Goal: Information Seeking & Learning: Find specific page/section

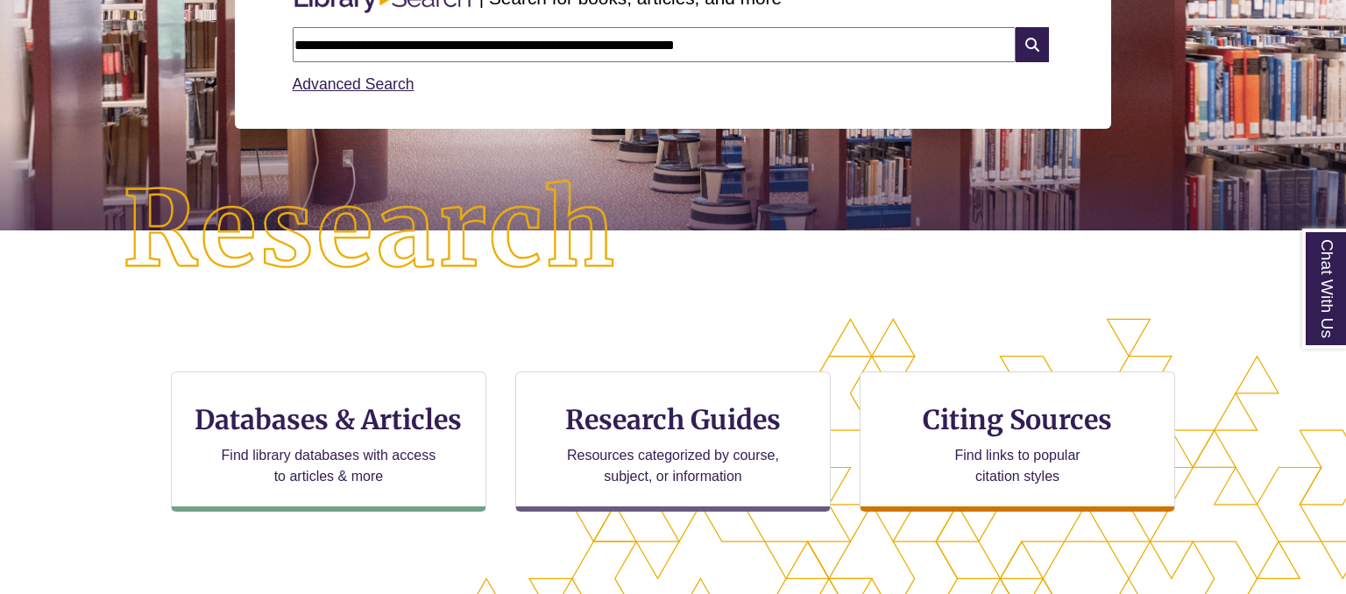
scroll to position [463, 0]
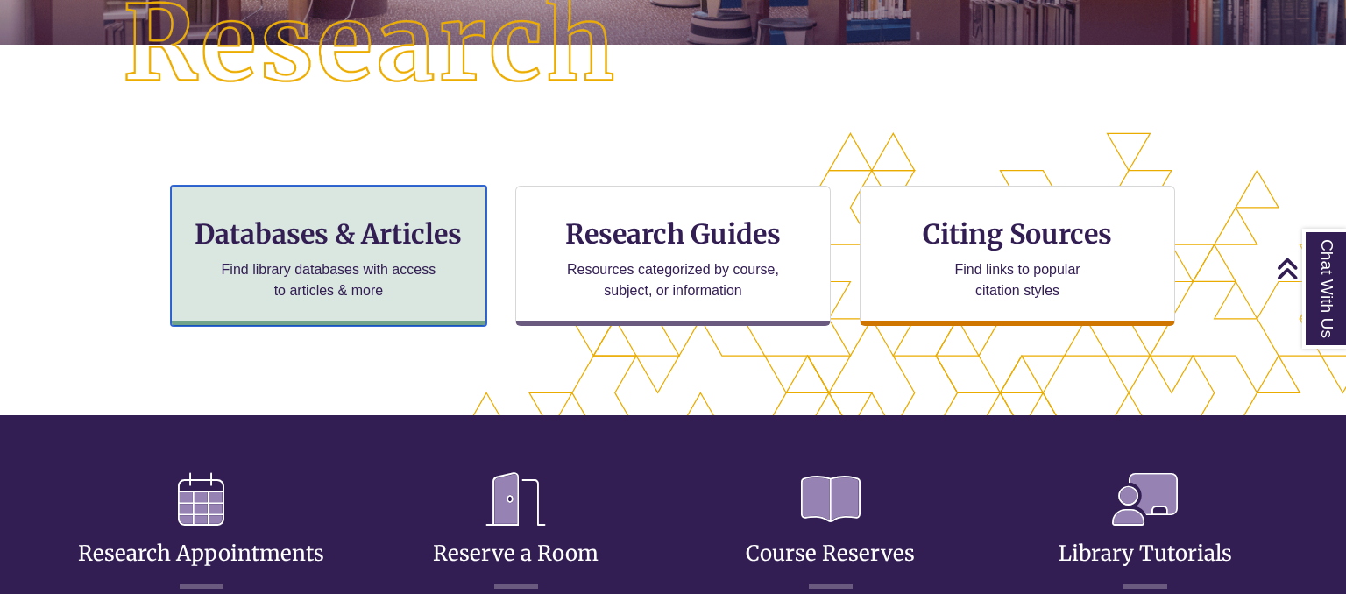
click at [302, 273] on p "Find library databases with access to articles & more" at bounding box center [328, 280] width 229 height 42
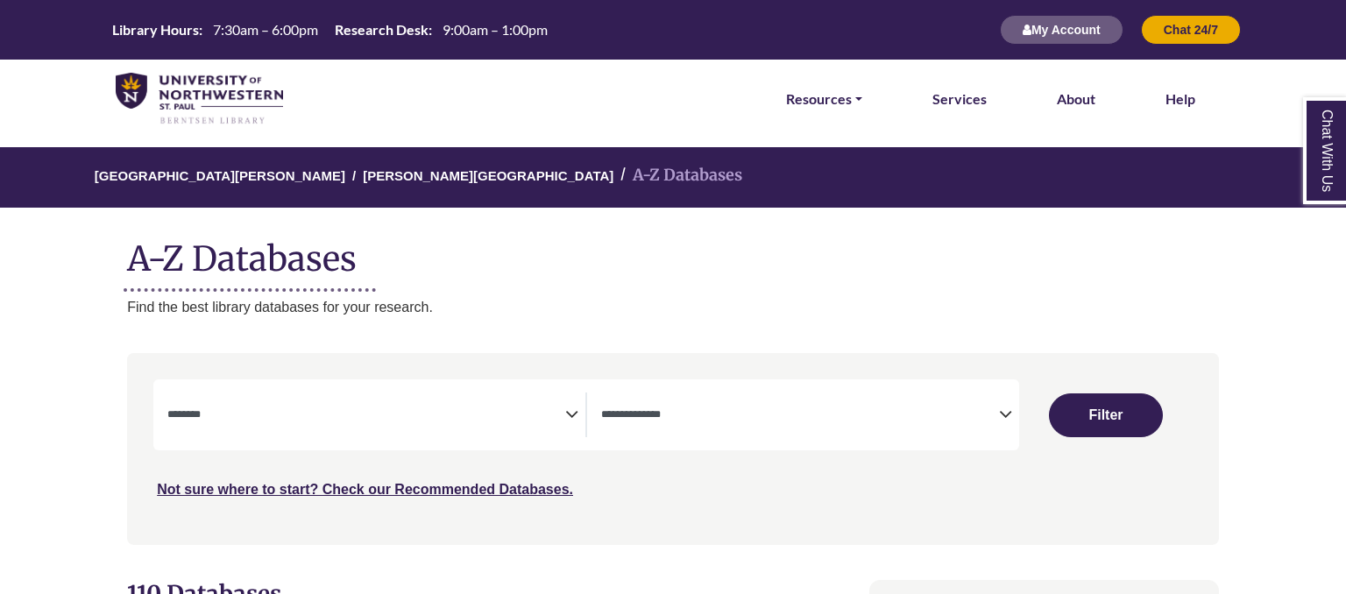
select select "Database Subject Filter"
select select "Database Types Filter"
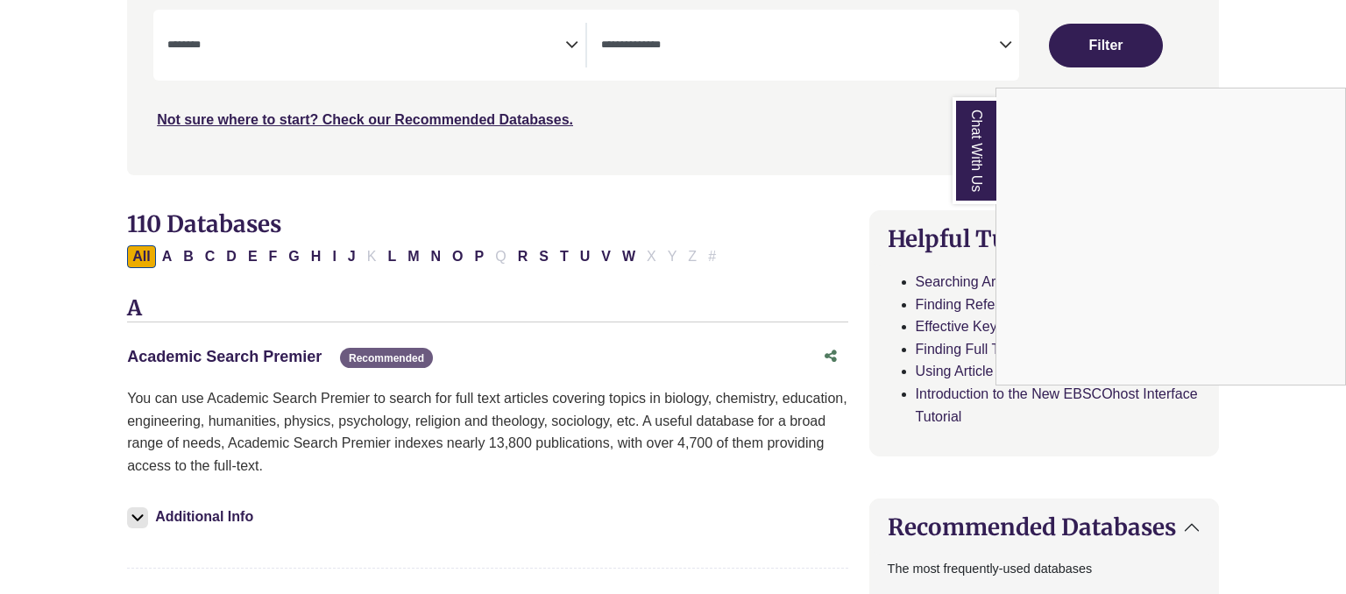
scroll to position [92, 0]
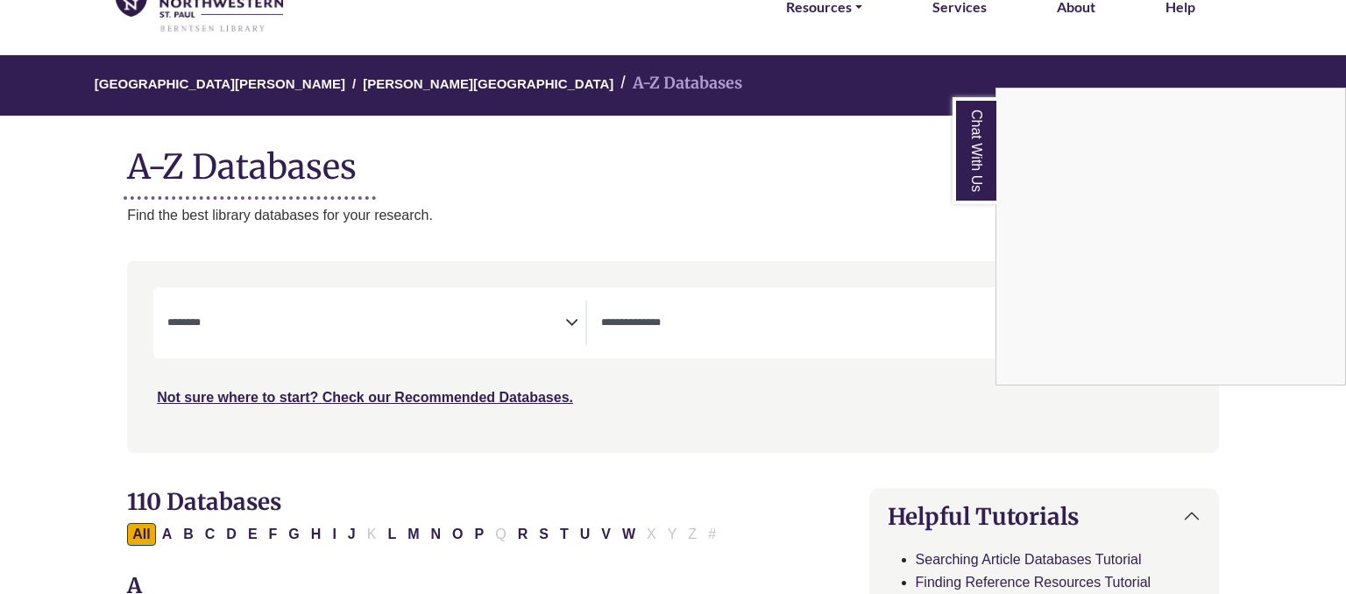
click at [303, 305] on div "Chat With Us" at bounding box center [673, 297] width 1346 height 594
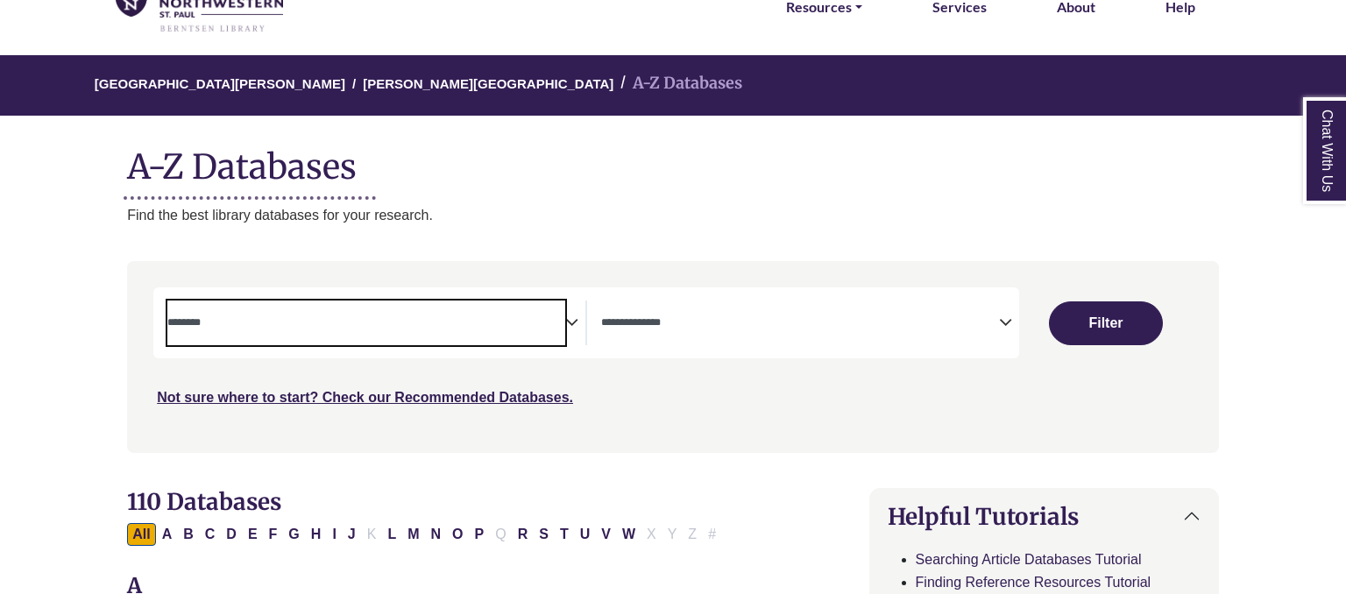
click at [294, 322] on textarea "Search" at bounding box center [366, 324] width 398 height 14
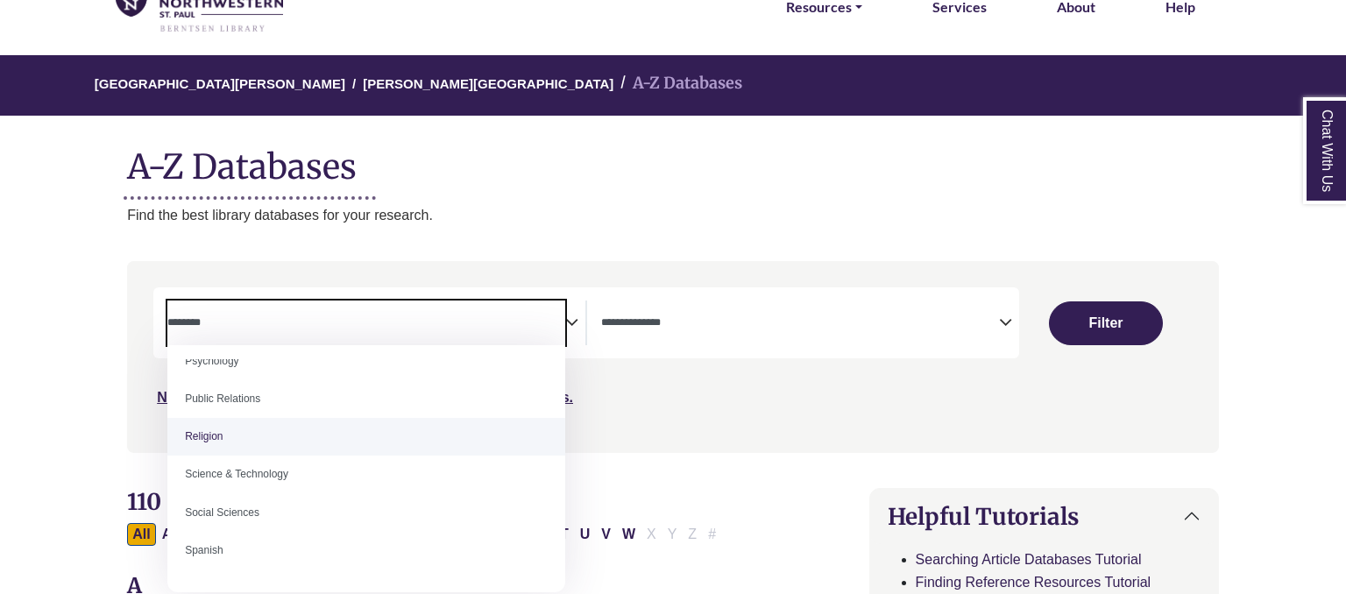
scroll to position [1346, 0]
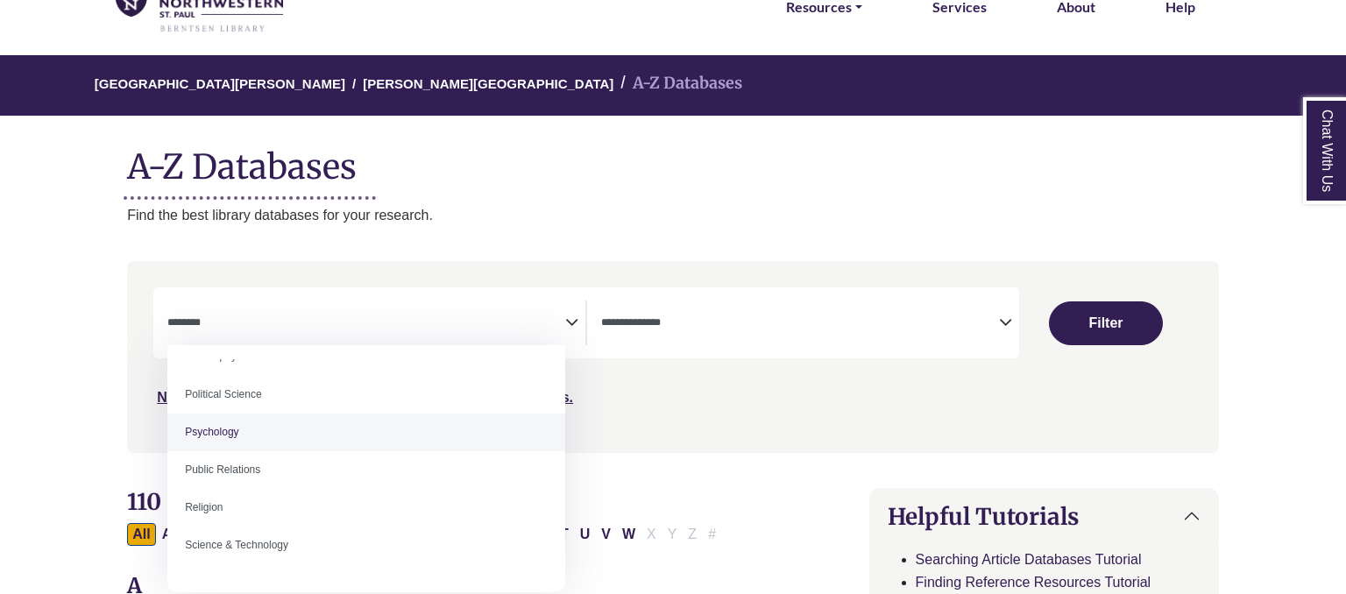
select select "*****"
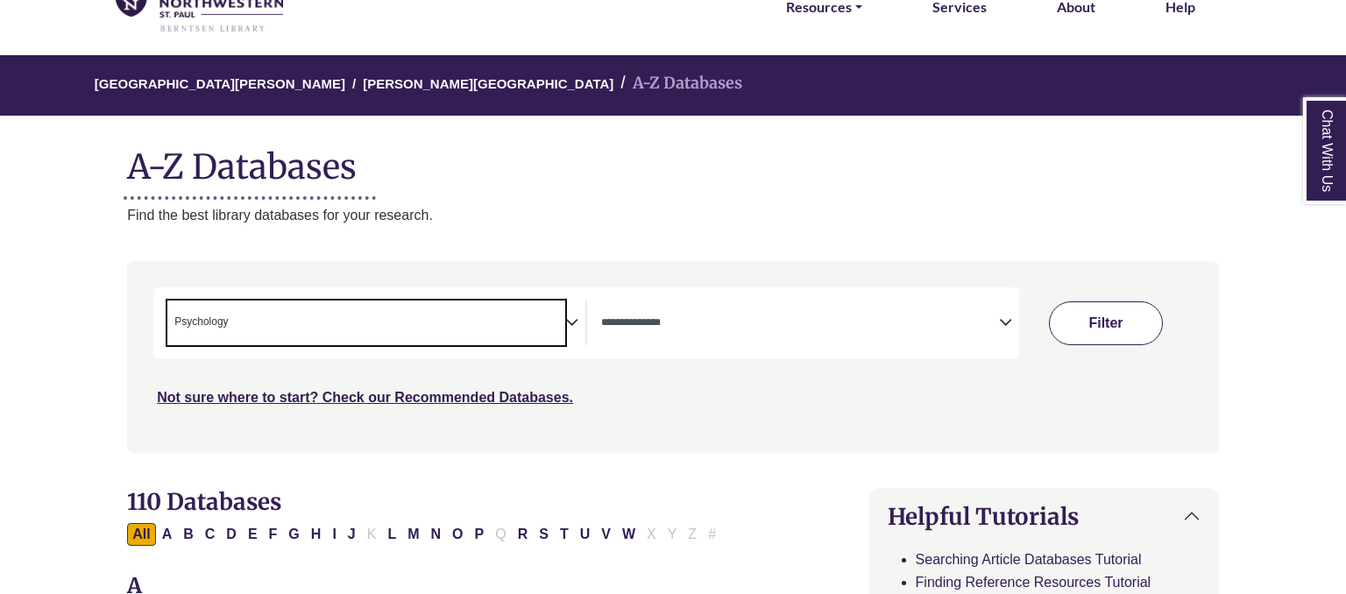
click at [1092, 328] on button "Filter" at bounding box center [1106, 323] width 114 height 44
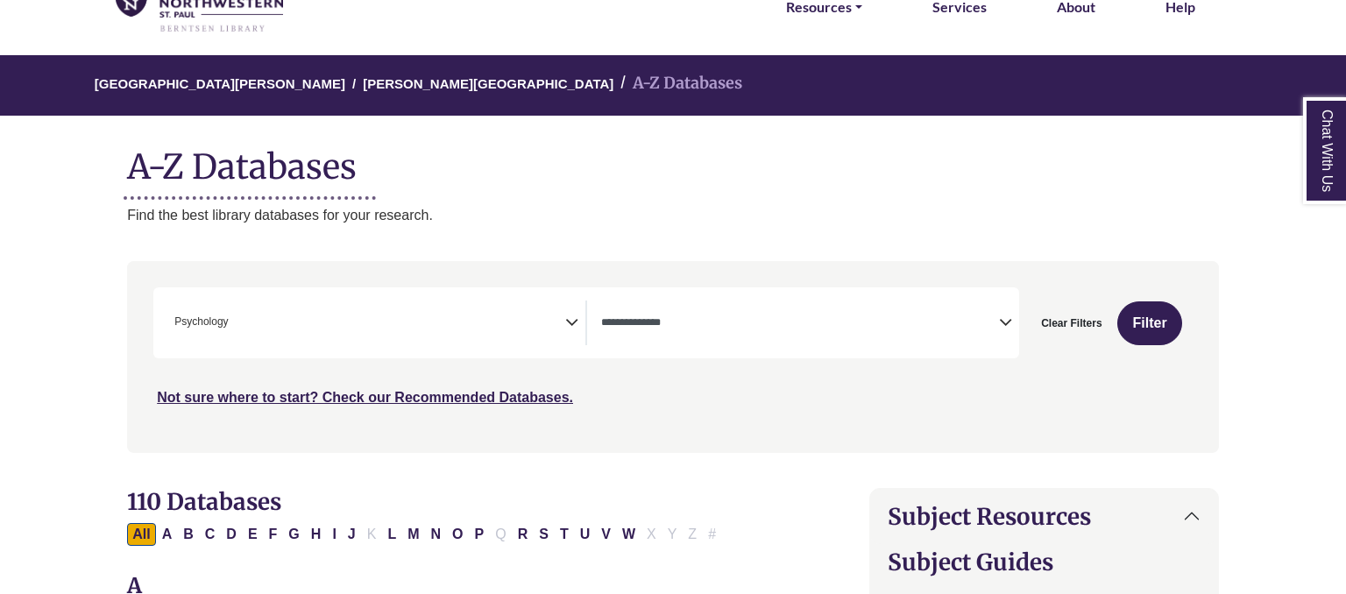
select select "Database Types Filter"
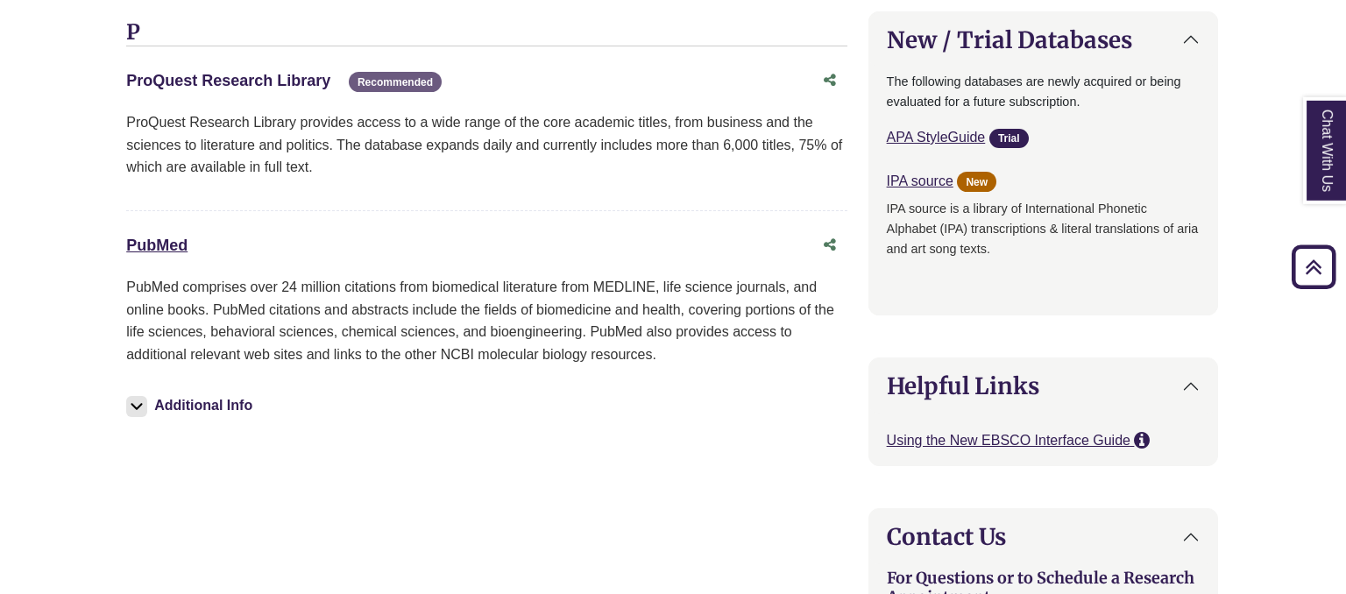
scroll to position [1664, 2]
drag, startPoint x: 269, startPoint y: 81, endPoint x: 391, endPoint y: 72, distance: 122.2
drag, startPoint x: 180, startPoint y: 245, endPoint x: 202, endPoint y: 243, distance: 22.9
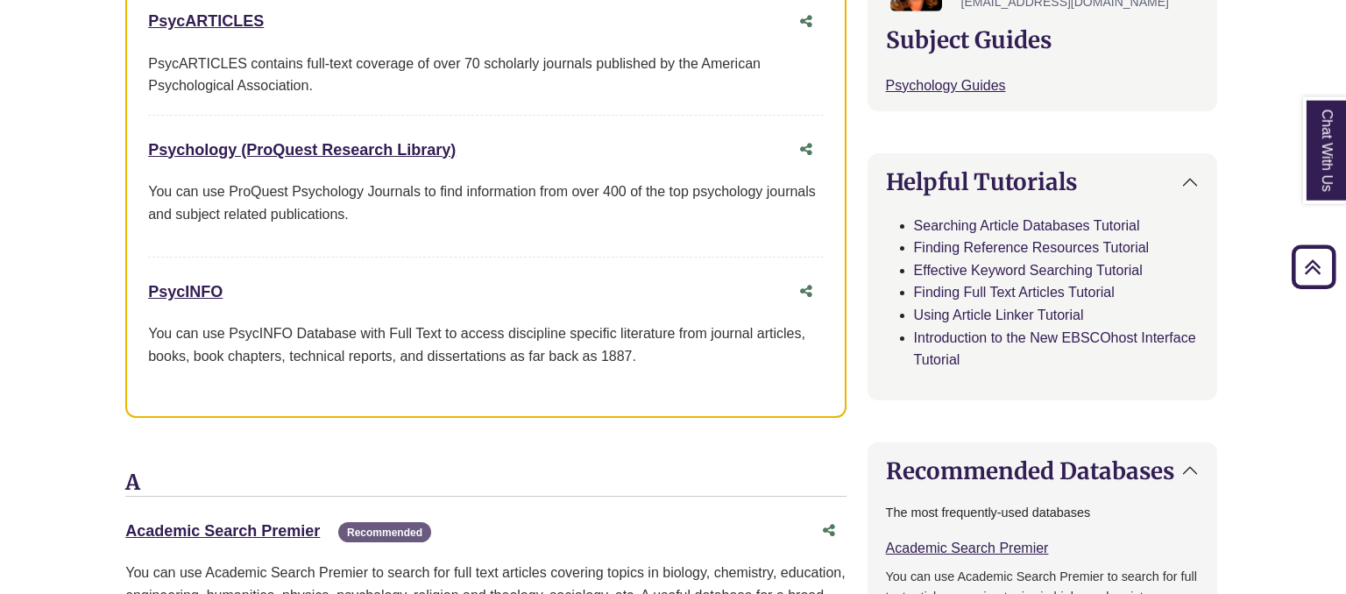
scroll to position [554, 2]
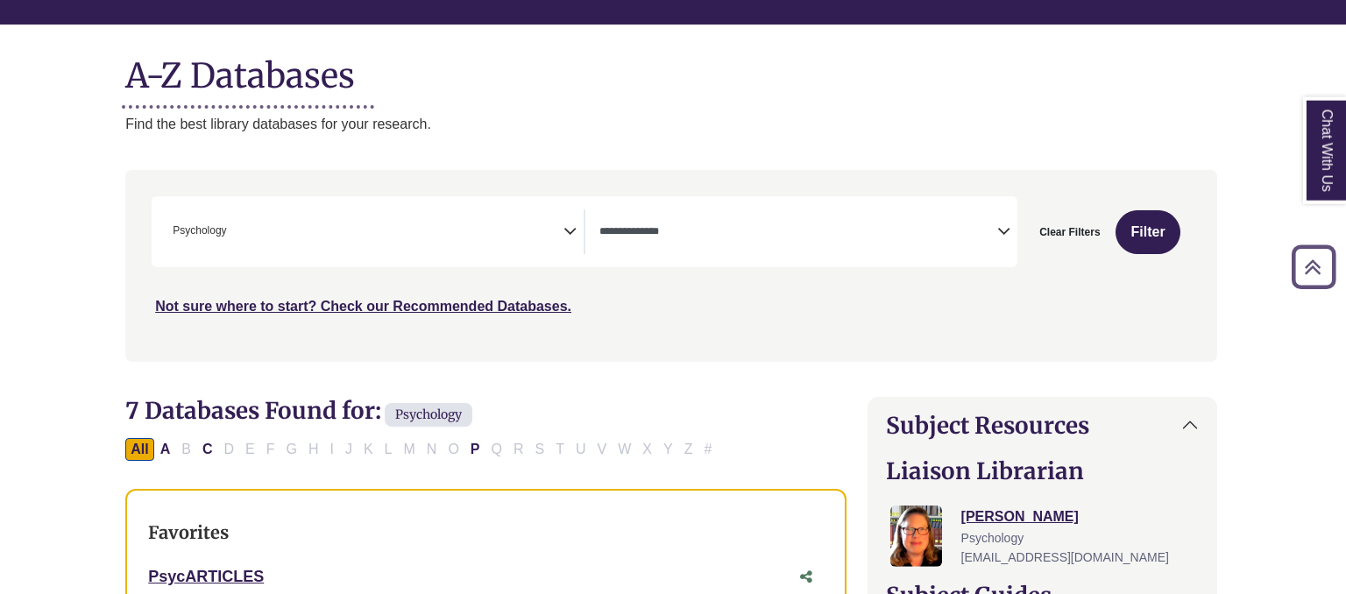
scroll to position [0, 2]
